Goal: Task Accomplishment & Management: Complete application form

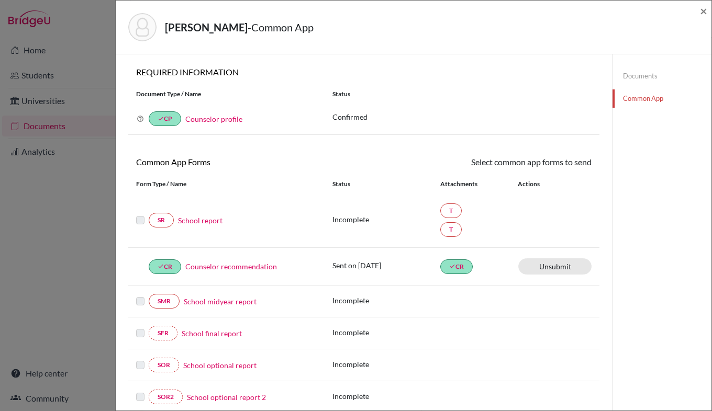
click at [253, 267] on link "Counselor recommendation" at bounding box center [231, 266] width 92 height 11
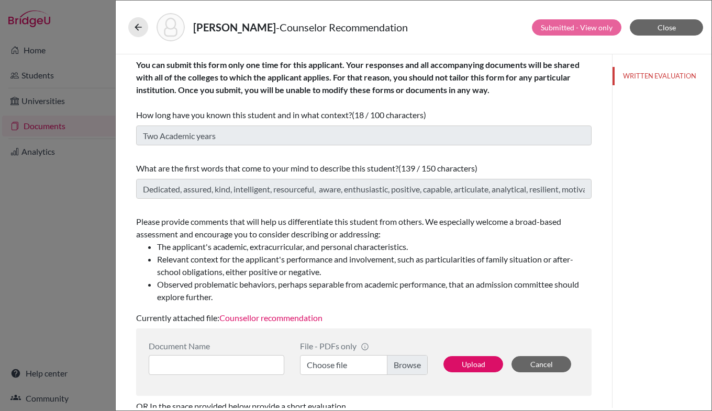
click at [305, 317] on link "Counsellor recommendation" at bounding box center [270, 318] width 103 height 10
click at [136, 27] on icon at bounding box center [138, 27] width 10 height 10
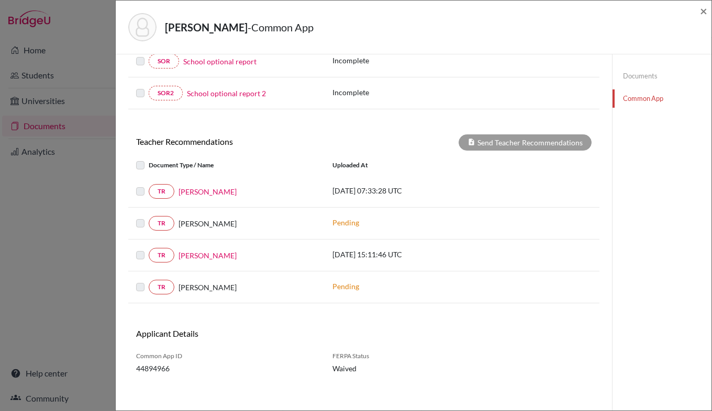
scroll to position [309, 0]
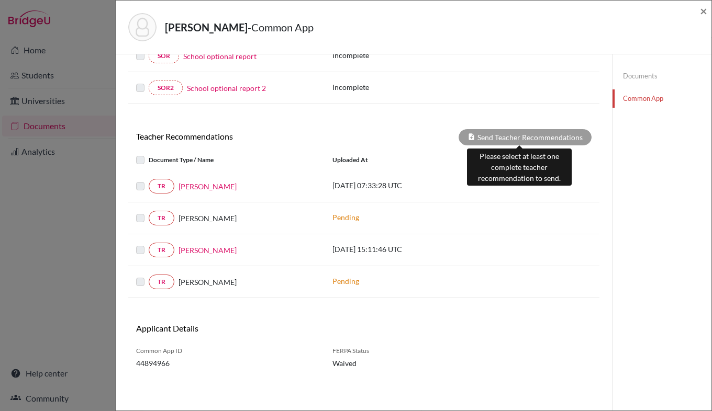
click at [533, 136] on div "Send Teacher Recommendations" at bounding box center [525, 137] width 133 height 16
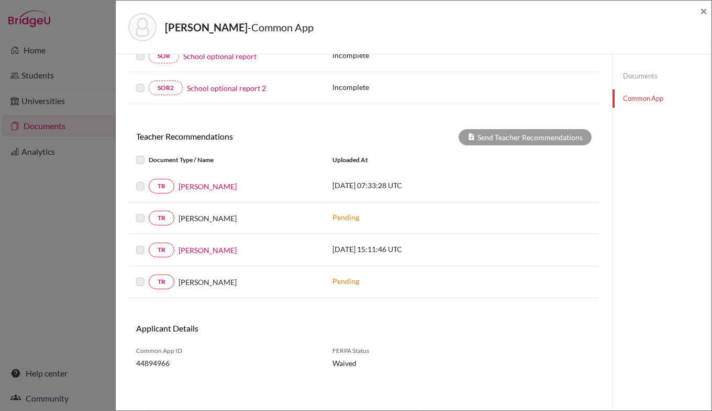
click at [149, 244] on label at bounding box center [149, 244] width 0 height 0
click at [701, 9] on span "×" at bounding box center [703, 10] width 7 height 15
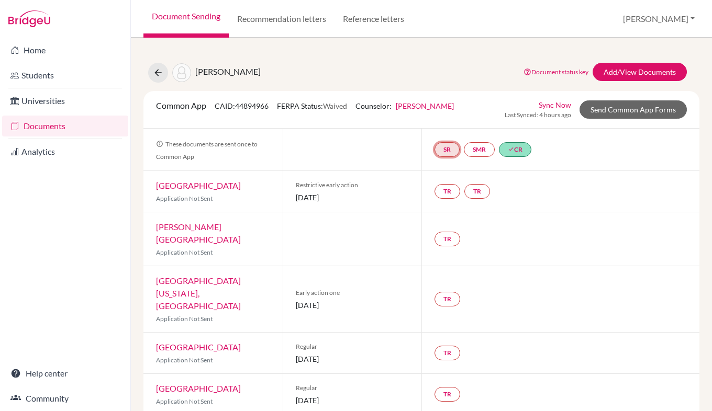
click at [447, 150] on link "SR" at bounding box center [447, 149] width 25 height 15
click at [616, 135] on div "SR School report School report Incomplete SMR done CR" at bounding box center [560, 150] width 278 height 42
click at [618, 111] on link "Send Common App Forms" at bounding box center [633, 110] width 107 height 18
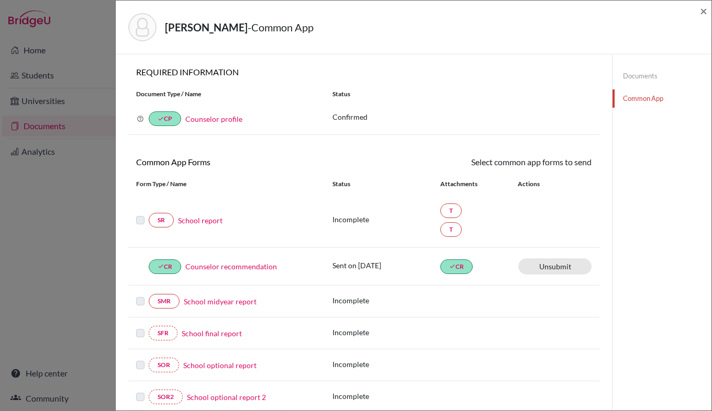
click at [136, 214] on label at bounding box center [140, 214] width 8 height 0
click at [198, 224] on link "School report" at bounding box center [200, 220] width 44 height 11
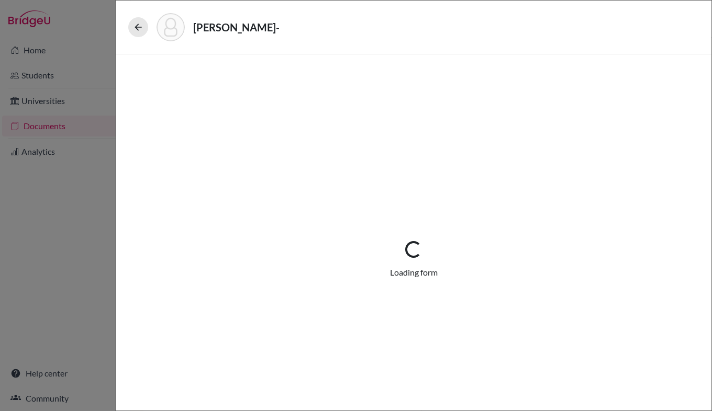
select select "3"
select select "669999"
select select "0"
select select "1"
select select "670003"
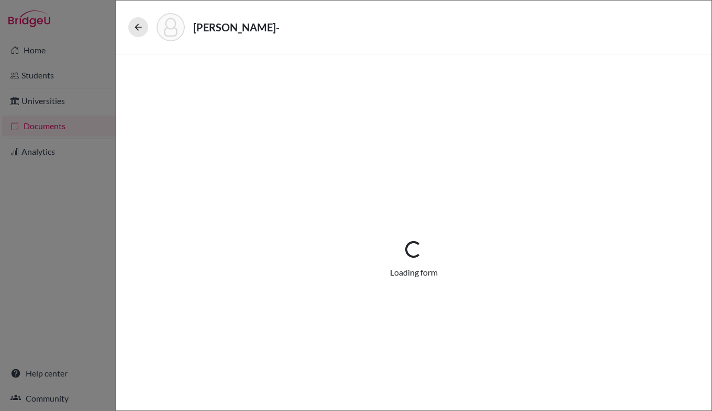
select select "0"
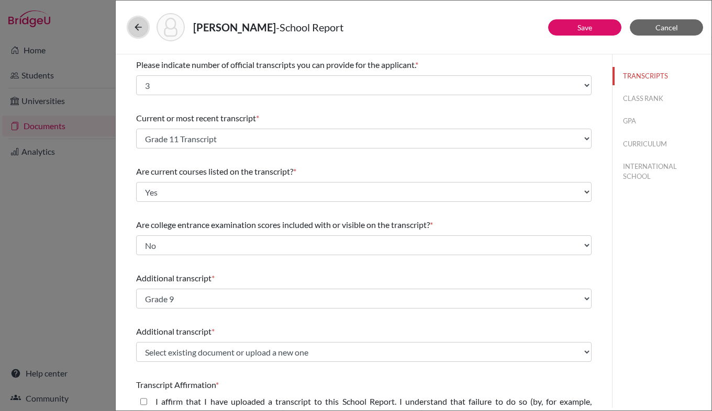
click at [140, 32] on button at bounding box center [138, 27] width 20 height 20
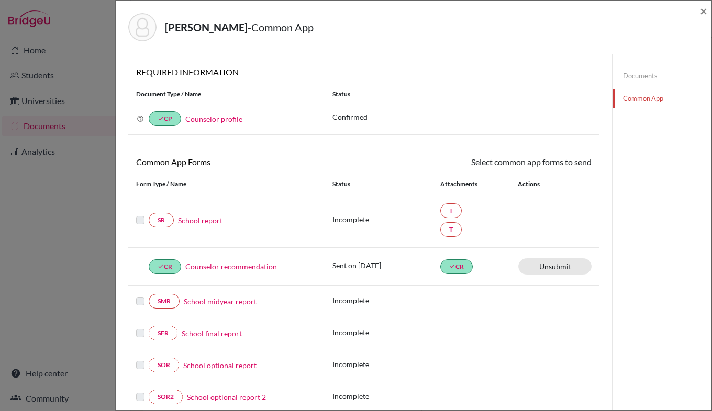
click at [79, 54] on div "[PERSON_NAME] - Common App × × REQUIRED INFORMATION Document Type / Name Status…" at bounding box center [356, 205] width 712 height 411
click at [703, 11] on span "×" at bounding box center [703, 10] width 7 height 15
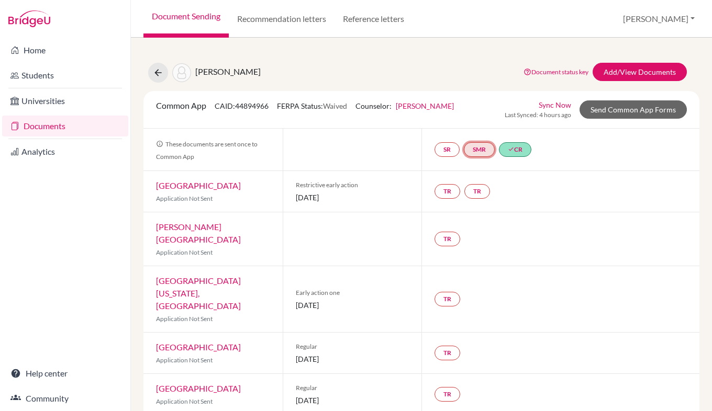
click at [477, 153] on link "SMR" at bounding box center [479, 149] width 31 height 15
click at [521, 197] on div "TR TR" at bounding box center [560, 191] width 278 height 41
